Goal: Navigation & Orientation: Find specific page/section

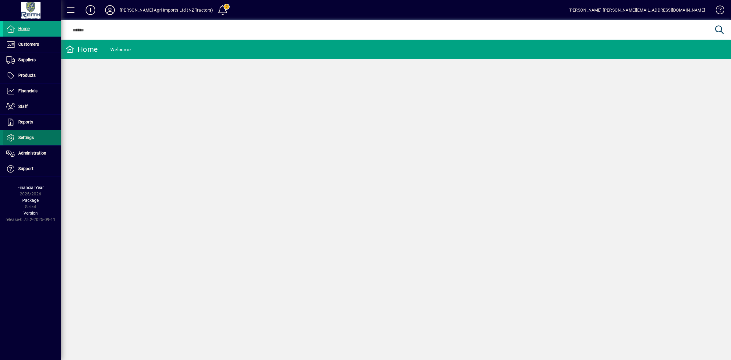
click at [29, 138] on span "Settings" at bounding box center [26, 137] width 16 height 5
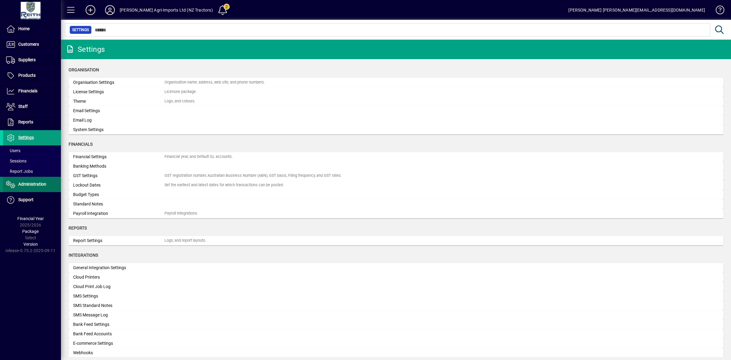
click at [34, 186] on span "Administration" at bounding box center [32, 184] width 28 height 5
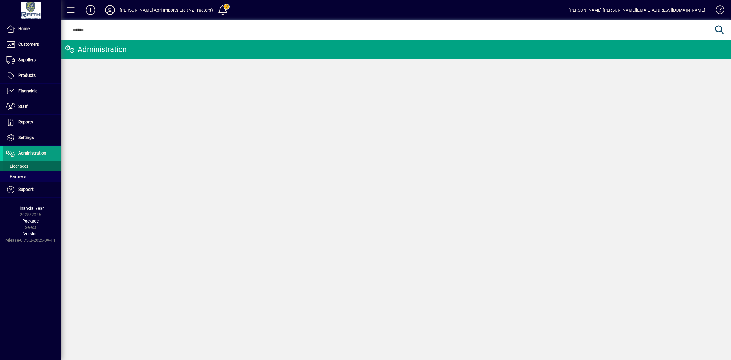
click at [25, 166] on span "Licensees" at bounding box center [17, 166] width 22 height 5
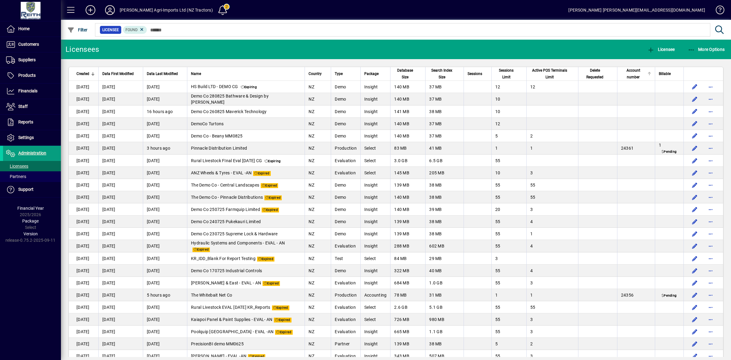
click at [632, 71] on span "Account number" at bounding box center [633, 73] width 25 height 13
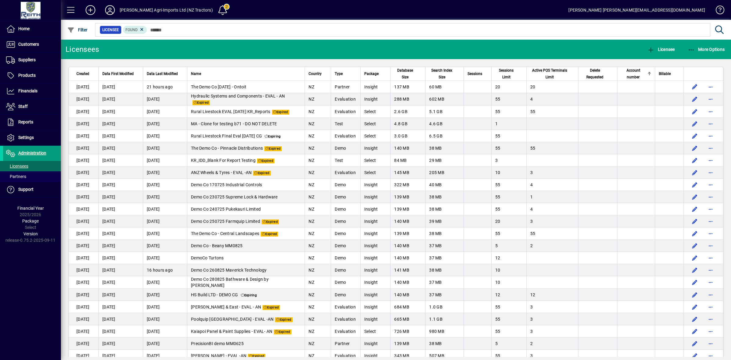
click at [632, 71] on span "Account number" at bounding box center [633, 73] width 25 height 13
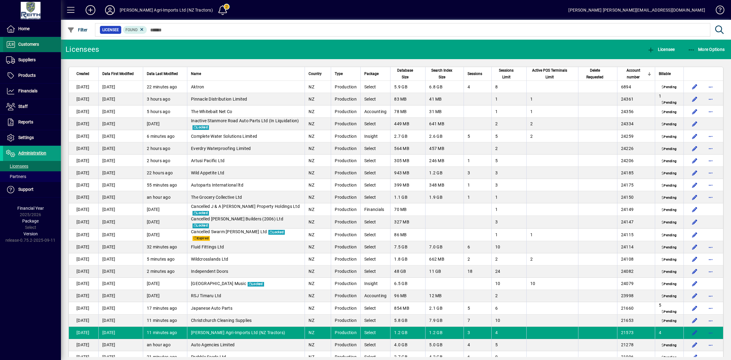
click at [37, 46] on span "Customers" at bounding box center [28, 44] width 21 height 5
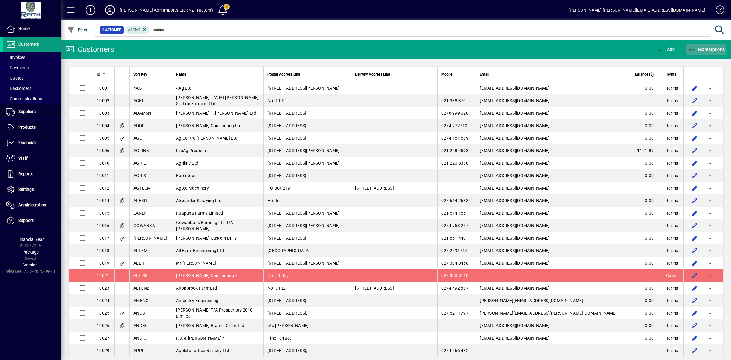
click at [696, 51] on span "More Options" at bounding box center [706, 49] width 37 height 5
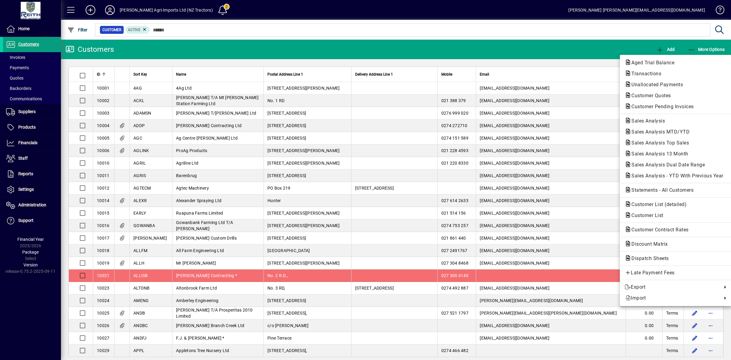
click at [417, 13] on div at bounding box center [365, 180] width 731 height 360
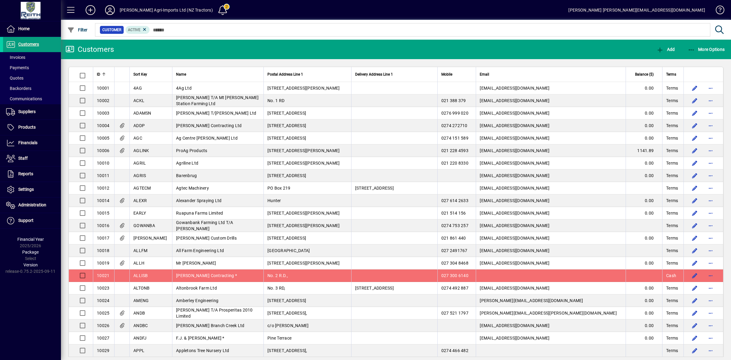
click at [110, 9] on icon at bounding box center [110, 10] width 12 height 10
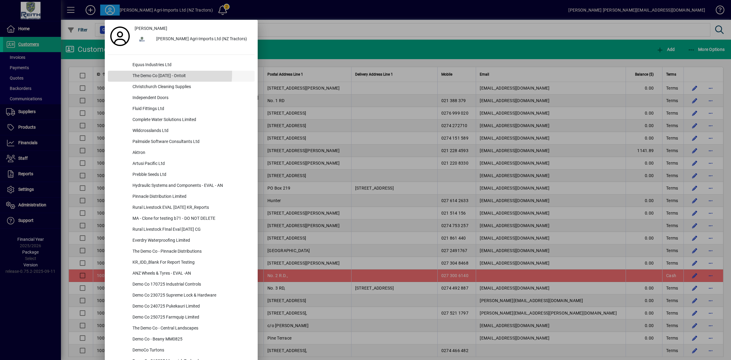
click at [151, 73] on div "The Demo Co [DATE] - Ontoit" at bounding box center [191, 76] width 127 height 11
